Goal: Information Seeking & Learning: Learn about a topic

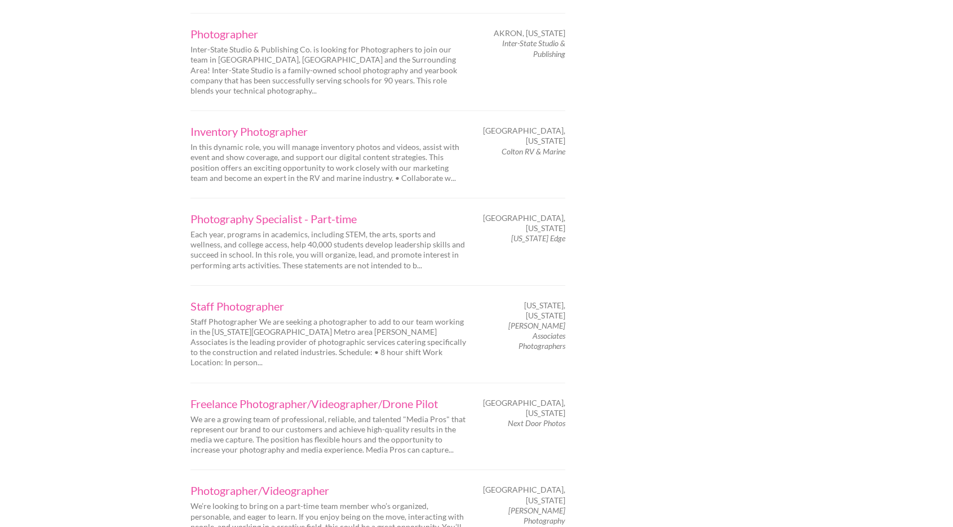
scroll to position [1668, 0]
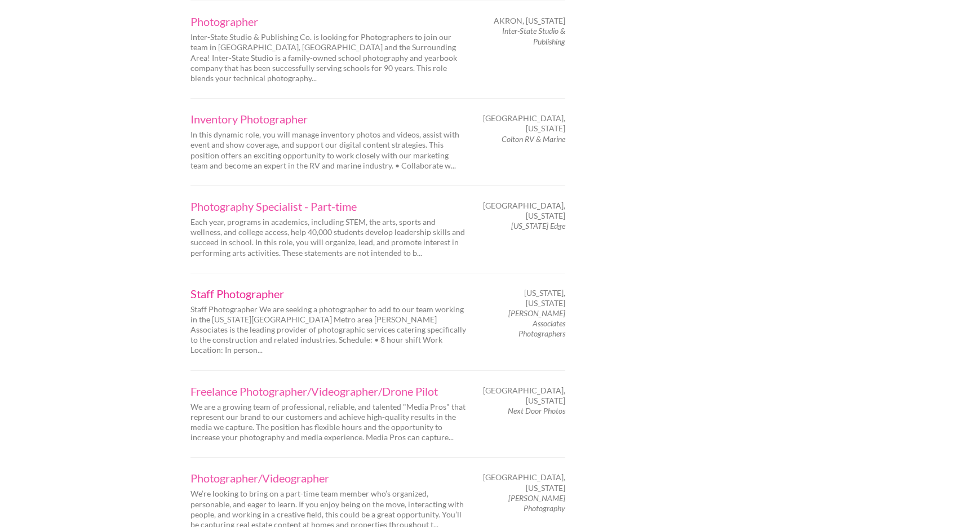
click at [233, 288] on link "Staff Photographer" at bounding box center [328, 293] width 276 height 11
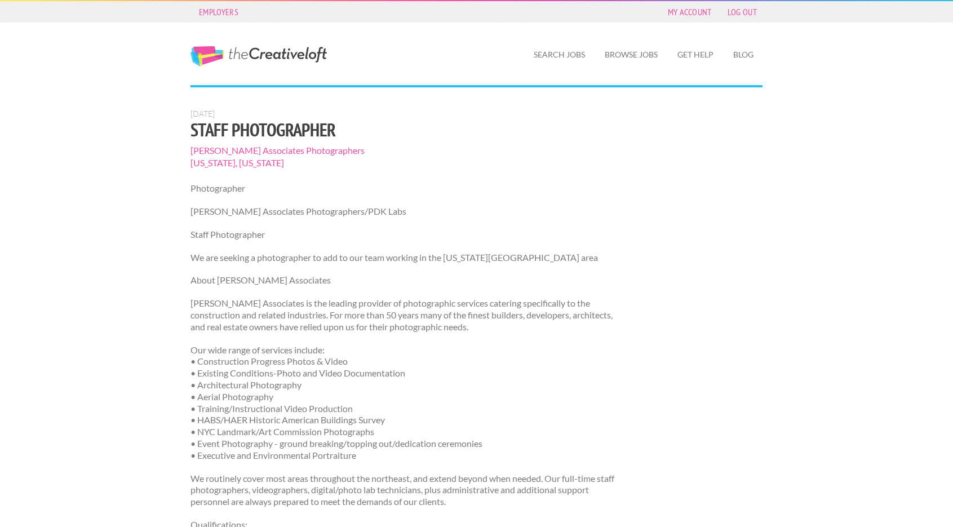
click at [237, 189] on p "Photographer" at bounding box center [402, 189] width 424 height 12
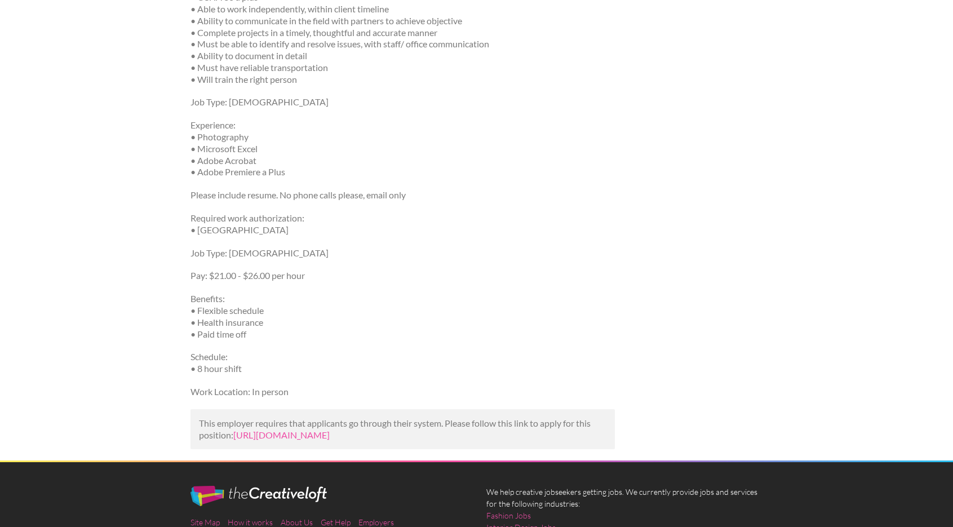
scroll to position [586, 0]
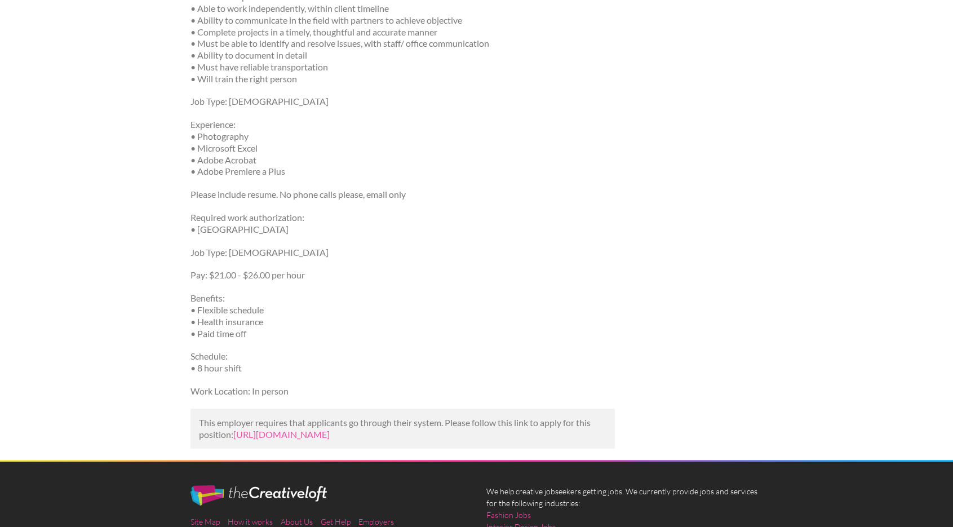
click at [139, 199] on div "Employers My Account Log Out The Creative Loft Search Jobs Browse Jobs Get Help…" at bounding box center [476, 40] width 953 height 1252
